Goal: Information Seeking & Learning: Find specific fact

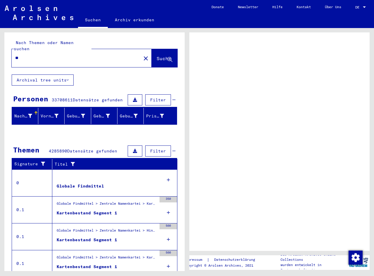
type input "*"
type input "*********"
click at [157, 56] on span "Suche" at bounding box center [164, 59] width 15 height 6
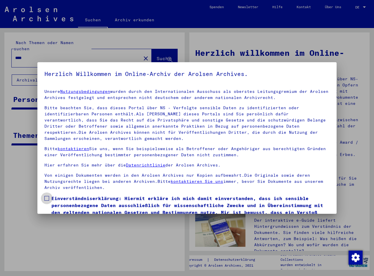
click at [47, 197] on span at bounding box center [46, 198] width 5 height 5
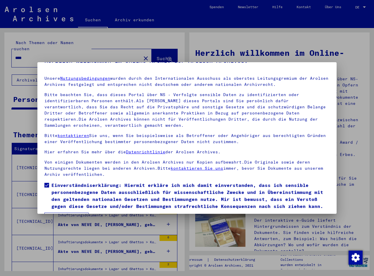
scroll to position [30, 0]
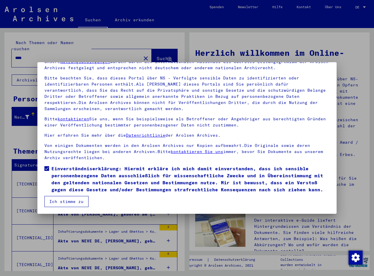
click at [65, 200] on button "Ich stimme zu" at bounding box center [66, 201] width 44 height 11
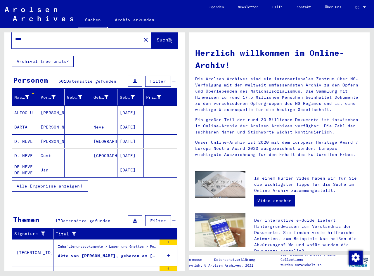
scroll to position [29, 0]
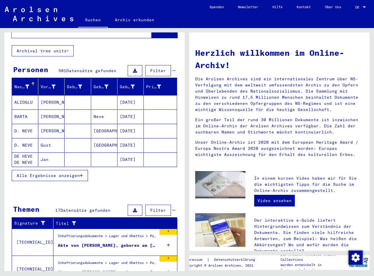
click at [23, 153] on mat-cell "DE HEVE DE NEVE" at bounding box center [25, 160] width 26 height 14
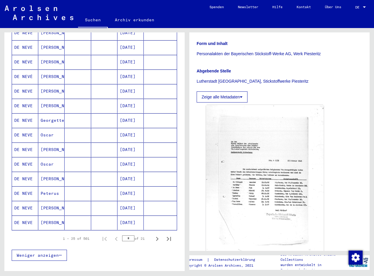
scroll to position [292, 0]
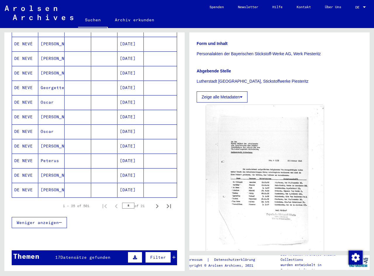
click at [23, 125] on mat-cell "DE NEVE" at bounding box center [25, 132] width 26 height 14
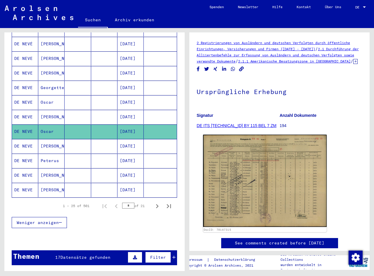
click at [258, 186] on img at bounding box center [265, 181] width 124 height 92
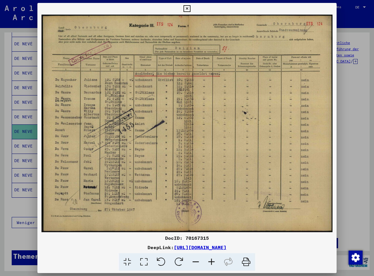
click at [213, 260] on icon at bounding box center [212, 263] width 16 height 18
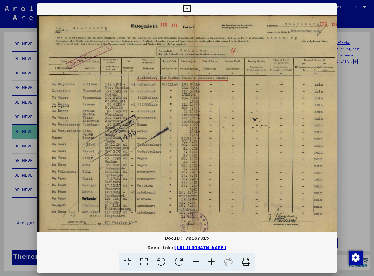
click at [213, 259] on icon at bounding box center [212, 263] width 16 height 18
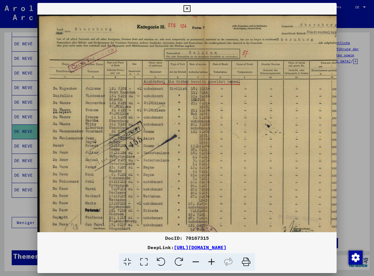
click at [213, 258] on icon at bounding box center [212, 263] width 16 height 18
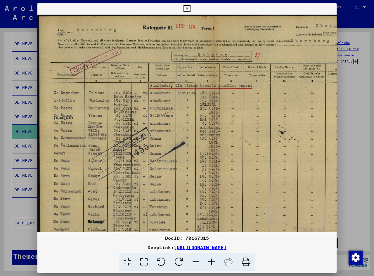
click at [213, 258] on icon at bounding box center [212, 263] width 16 height 18
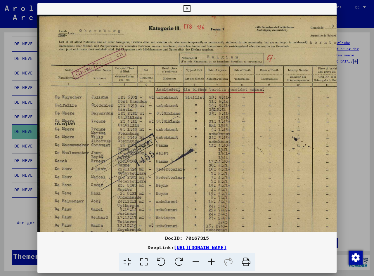
click at [213, 258] on icon at bounding box center [212, 263] width 16 height 18
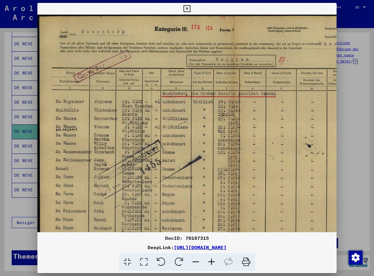
click at [213, 258] on icon at bounding box center [212, 263] width 16 height 18
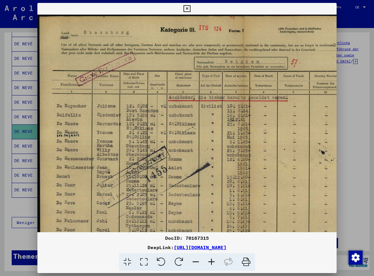
click at [213, 257] on icon at bounding box center [212, 263] width 16 height 18
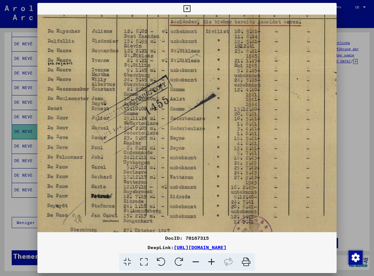
scroll to position [92, 15]
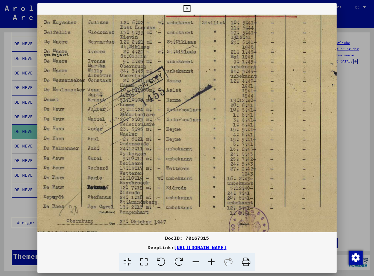
drag, startPoint x: 92, startPoint y: 116, endPoint x: 79, endPoint y: 70, distance: 47.4
click at [79, 70] on img at bounding box center [247, 89] width 448 height 335
click at [9, 199] on div at bounding box center [187, 138] width 374 height 276
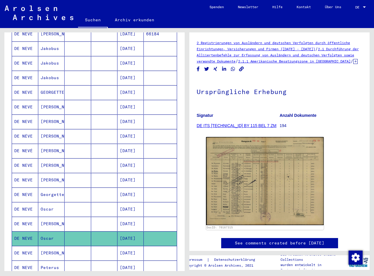
scroll to position [146, 0]
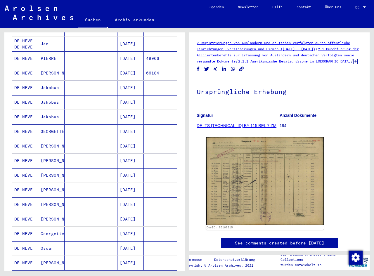
drag, startPoint x: 51, startPoint y: 36, endPoint x: 47, endPoint y: 35, distance: 4.8
click at [47, 37] on mat-cell "Jan" at bounding box center [51, 44] width 26 height 14
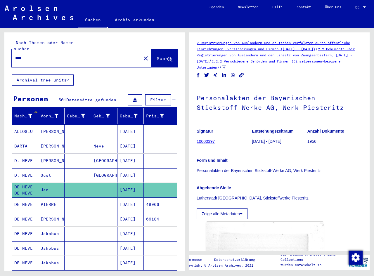
click at [36, 55] on input "****" at bounding box center [76, 58] width 123 height 6
type input "**********"
click at [158, 56] on span "Suche" at bounding box center [165, 59] width 16 height 6
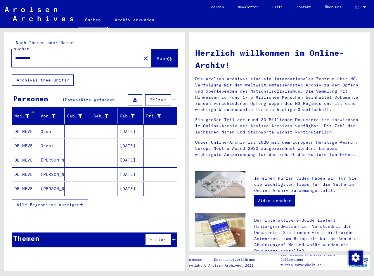
click at [24, 125] on mat-cell "DE NEVE" at bounding box center [25, 132] width 26 height 14
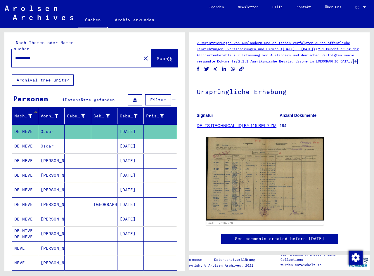
click at [23, 139] on mat-cell "DE NEVE" at bounding box center [25, 146] width 26 height 14
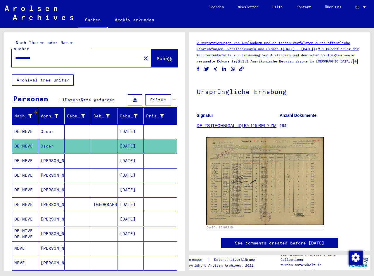
click at [21, 169] on mat-cell "DE NEVE" at bounding box center [25, 175] width 26 height 14
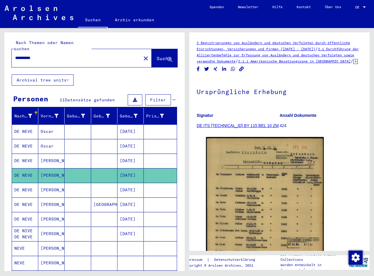
click at [25, 184] on mat-cell "DE NEVE" at bounding box center [25, 190] width 26 height 14
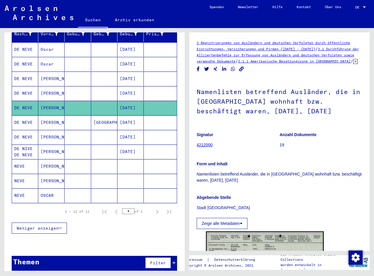
click at [22, 159] on mat-cell "NEVE" at bounding box center [25, 166] width 26 height 14
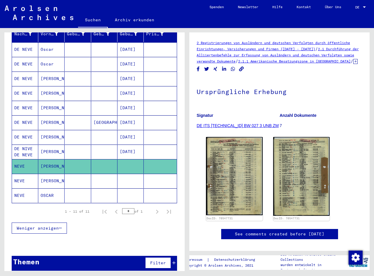
click at [23, 175] on mat-cell "NEVE" at bounding box center [25, 181] width 26 height 14
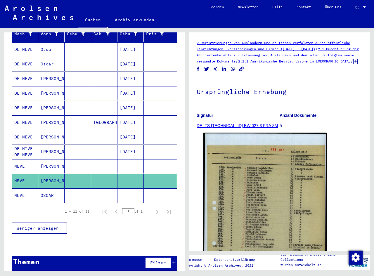
click at [246, 199] on img at bounding box center [265, 219] width 124 height 173
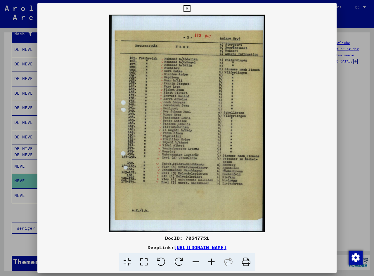
click at [209, 262] on icon at bounding box center [212, 263] width 16 height 18
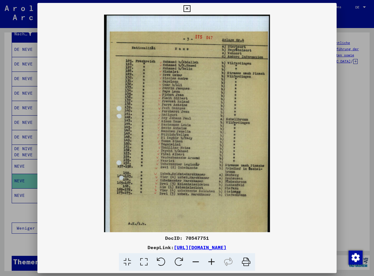
click at [209, 262] on icon at bounding box center [212, 263] width 16 height 18
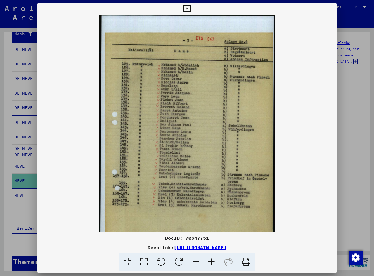
click at [209, 262] on icon at bounding box center [212, 263] width 16 height 18
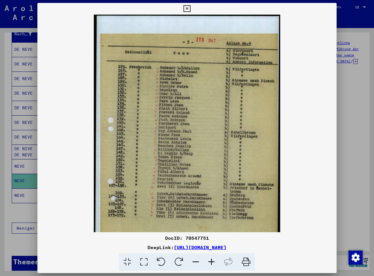
click at [209, 262] on icon at bounding box center [212, 263] width 16 height 18
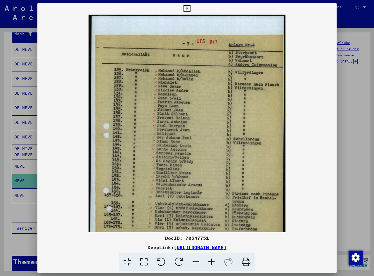
click at [209, 262] on icon at bounding box center [212, 263] width 16 height 18
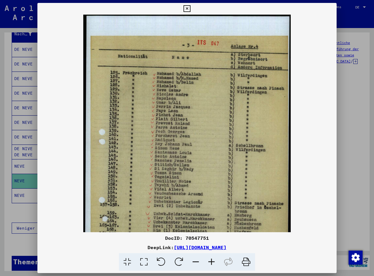
click at [209, 262] on icon at bounding box center [212, 263] width 16 height 18
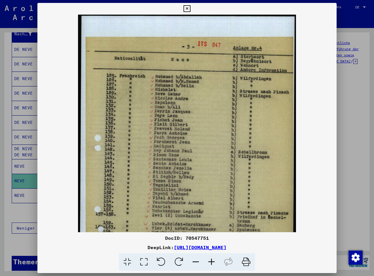
click at [209, 262] on icon at bounding box center [212, 263] width 16 height 18
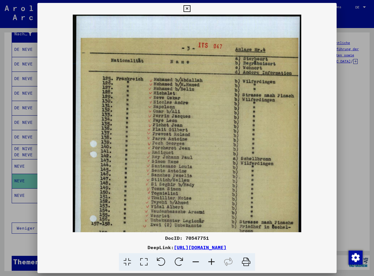
click at [209, 262] on icon at bounding box center [212, 263] width 16 height 18
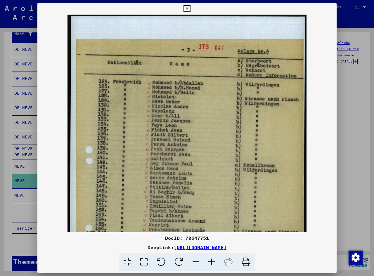
click at [20, 190] on div at bounding box center [187, 138] width 374 height 276
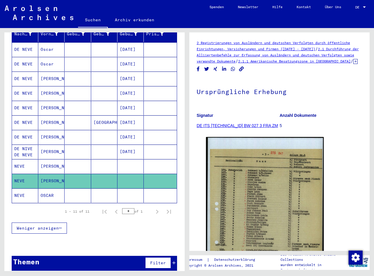
click at [19, 189] on mat-cell "NEVE" at bounding box center [25, 196] width 26 height 14
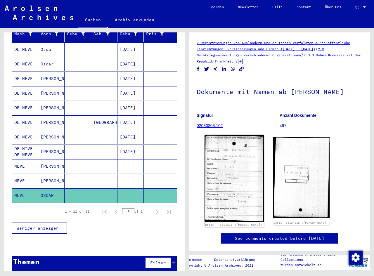
click at [226, 166] on img at bounding box center [234, 179] width 59 height 88
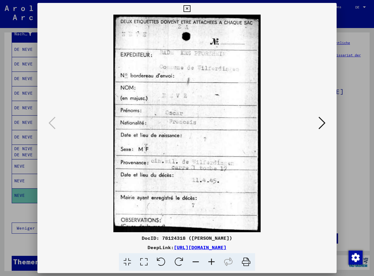
click at [210, 262] on icon at bounding box center [212, 263] width 16 height 18
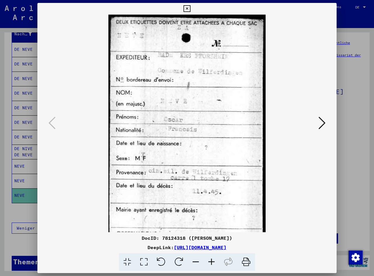
click at [210, 262] on icon at bounding box center [212, 263] width 16 height 18
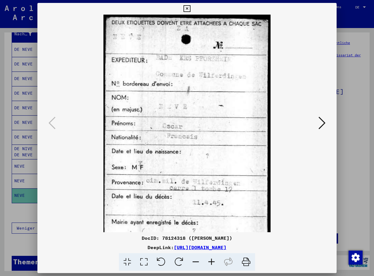
click at [210, 262] on icon at bounding box center [212, 263] width 16 height 18
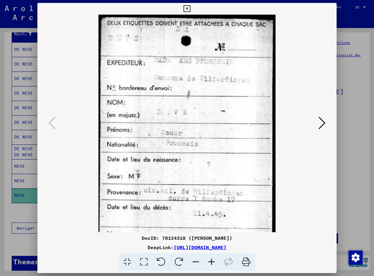
click at [210, 262] on icon at bounding box center [212, 263] width 16 height 18
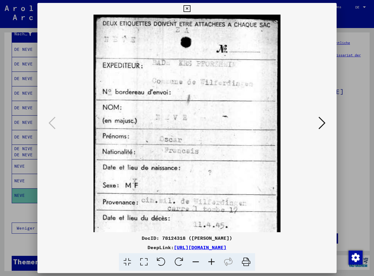
scroll to position [58, 0]
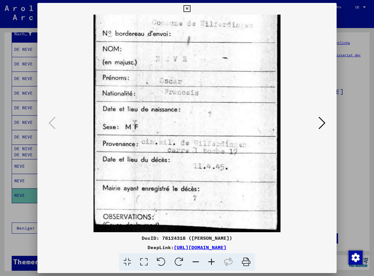
drag, startPoint x: 192, startPoint y: 139, endPoint x: 177, endPoint y: 74, distance: 67.5
click at [177, 74] on img at bounding box center [187, 94] width 187 height 276
click at [14, 202] on div at bounding box center [187, 138] width 374 height 276
